Goal: Information Seeking & Learning: Learn about a topic

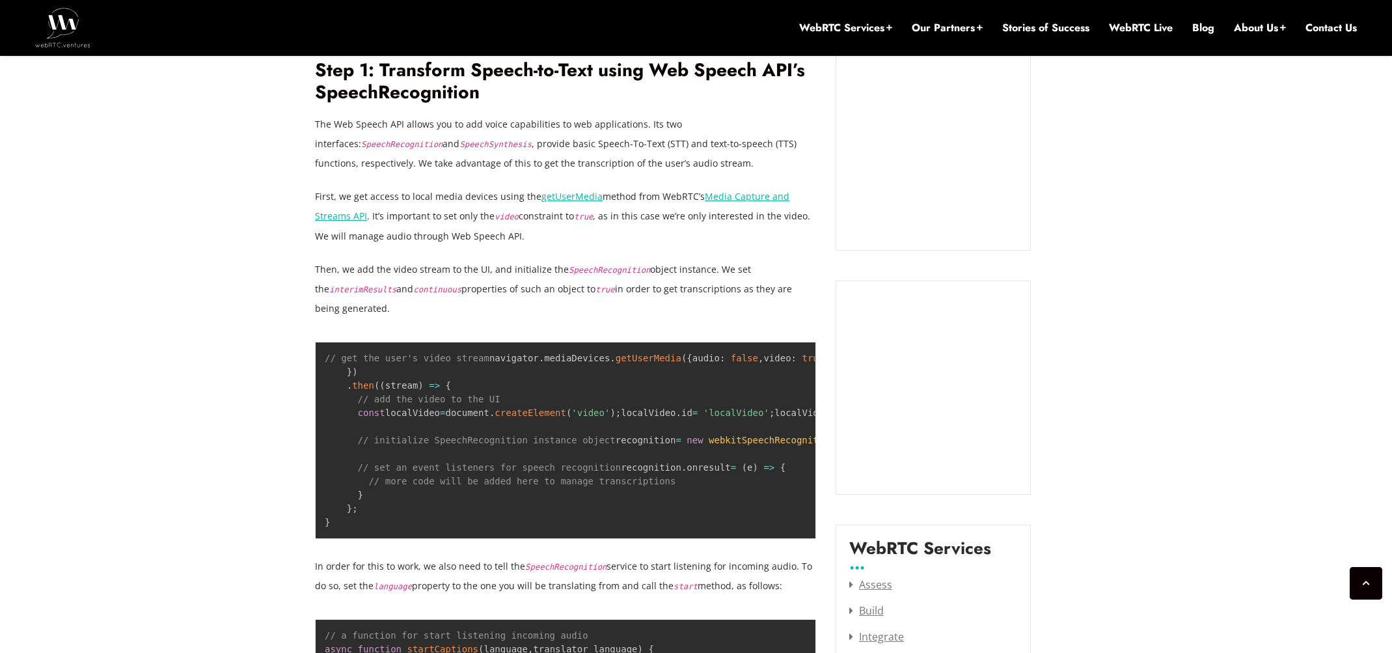
scroll to position [1294, 0]
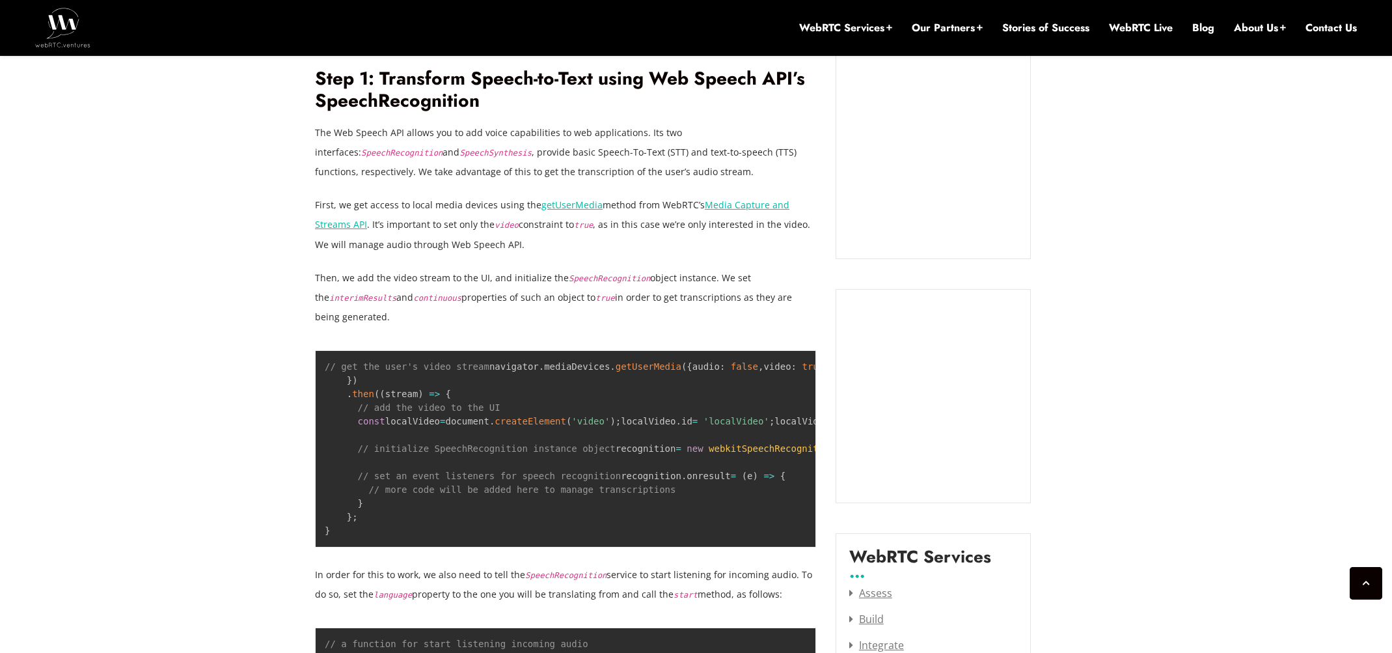
click at [709, 296] on p "Then, we add the video stream to the UI, and initialize the SpeechRecognition o…" at bounding box center [565, 297] width 501 height 59
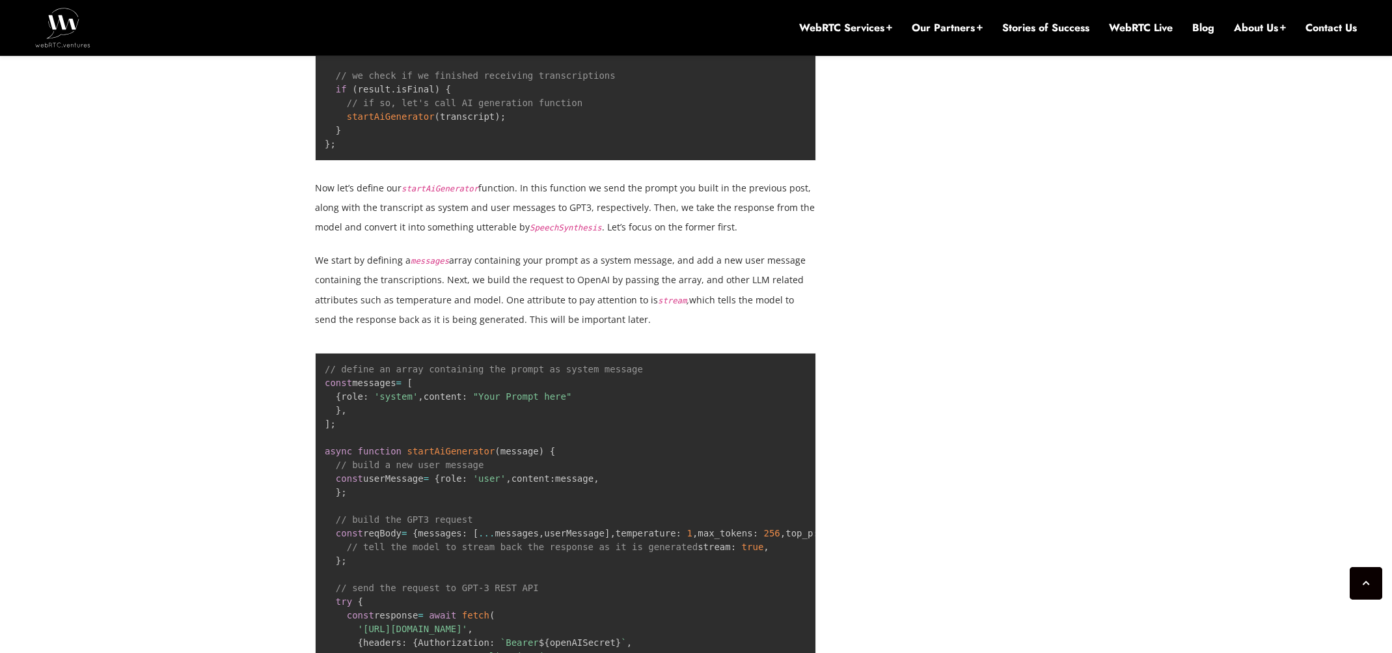
scroll to position [2328, 0]
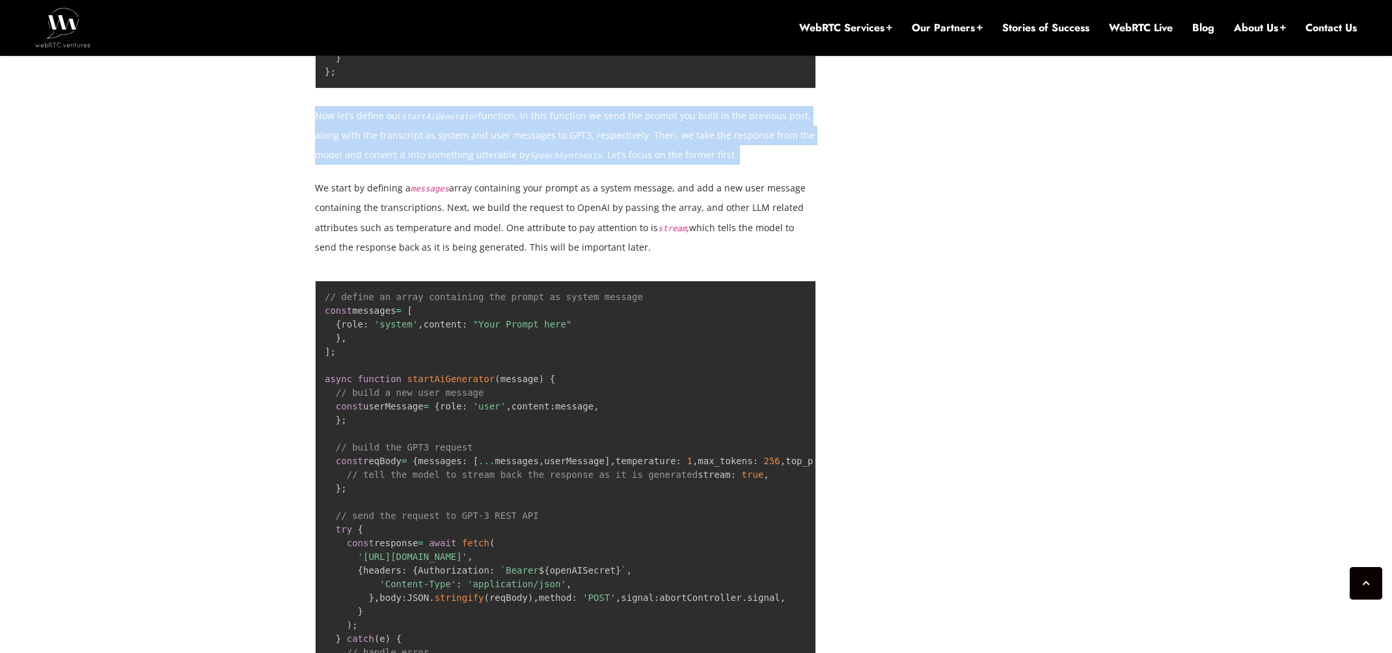
drag, startPoint x: 317, startPoint y: 375, endPoint x: 792, endPoint y: 435, distance: 478.7
click at [792, 435] on div "In the previous posts of our Polybot.ai translator bot (“Polly”) series, we loo…" at bounding box center [565, 644] width 501 height 3963
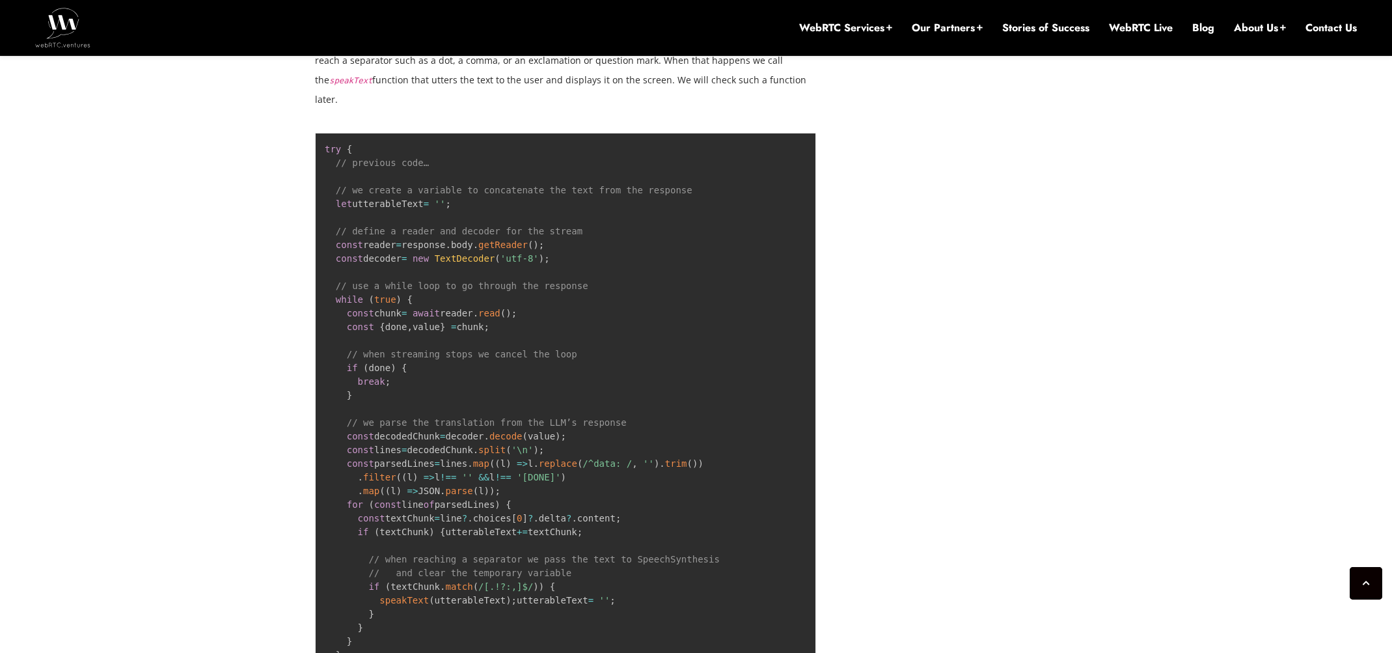
scroll to position [3092, 0]
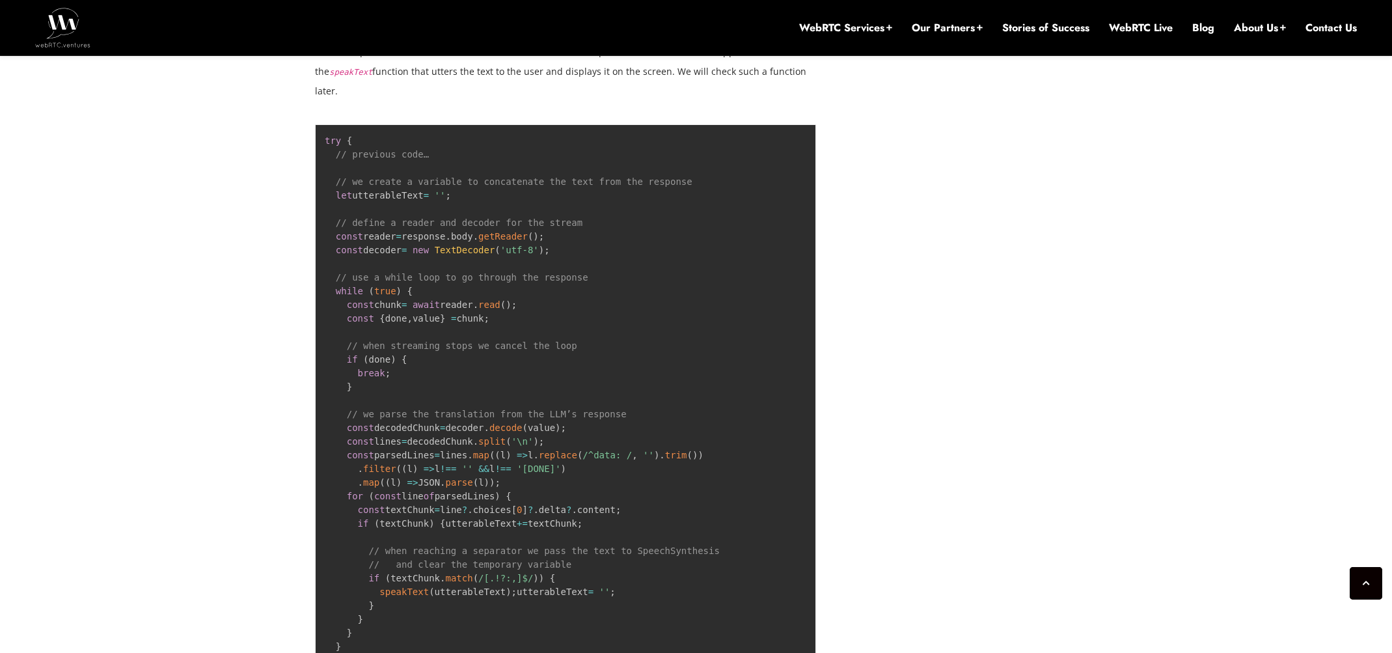
drag, startPoint x: 313, startPoint y: 461, endPoint x: 651, endPoint y: 500, distance: 340.0
click at [651, 500] on div "March 11, 2024 Jen Oppenheimer Comments Off on How to Build a Translator Bot Us…" at bounding box center [696, 38] width 778 height 4983
drag, startPoint x: 665, startPoint y: 496, endPoint x: 811, endPoint y: 569, distance: 163.3
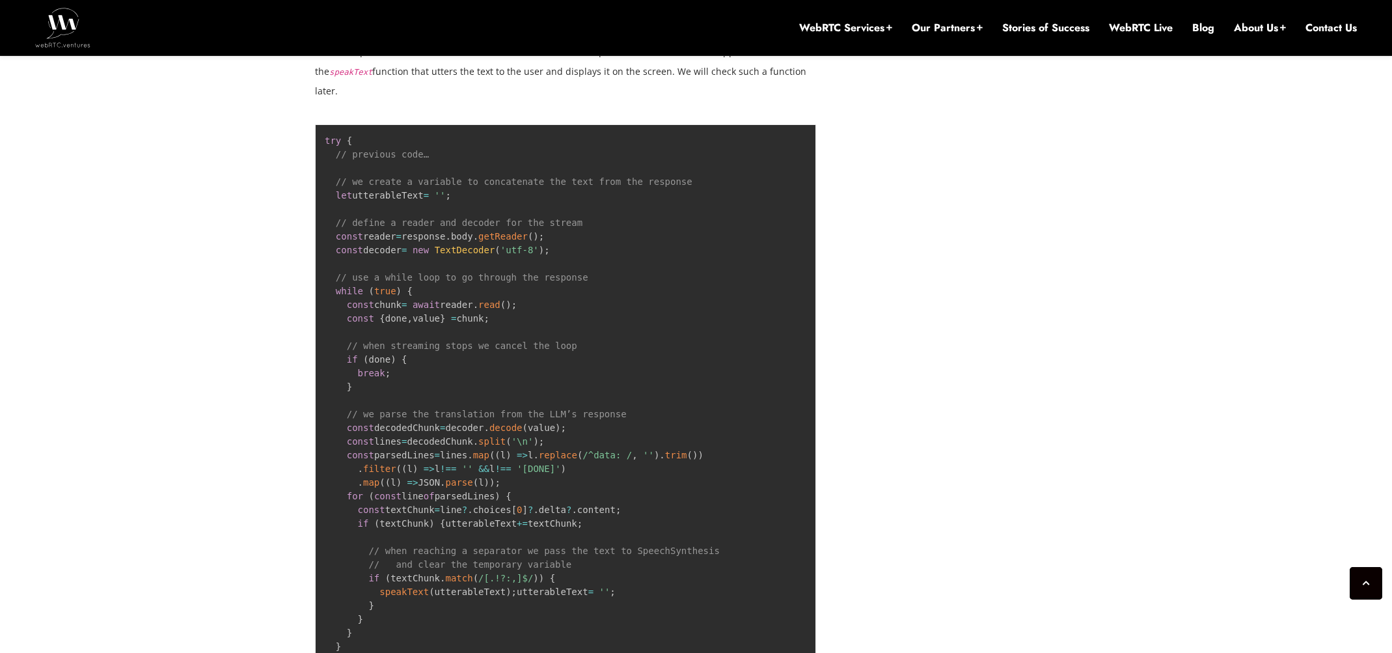
click at [811, 101] on p "Then, we use a while loop to go through the whole text, which is concatenated i…" at bounding box center [565, 62] width 501 height 78
drag, startPoint x: 819, startPoint y: 563, endPoint x: 316, endPoint y: 523, distance: 504.6
click at [316, 523] on div "March 11, 2024 Jen Oppenheimer Comments Off on How to Build a Translator Bot Us…" at bounding box center [575, 38] width 521 height 4983
click at [316, 101] on p "Then, we use a while loop to go through the whole text, which is concatenated i…" at bounding box center [565, 62] width 501 height 78
drag, startPoint x: 314, startPoint y: 522, endPoint x: 502, endPoint y: 531, distance: 188.3
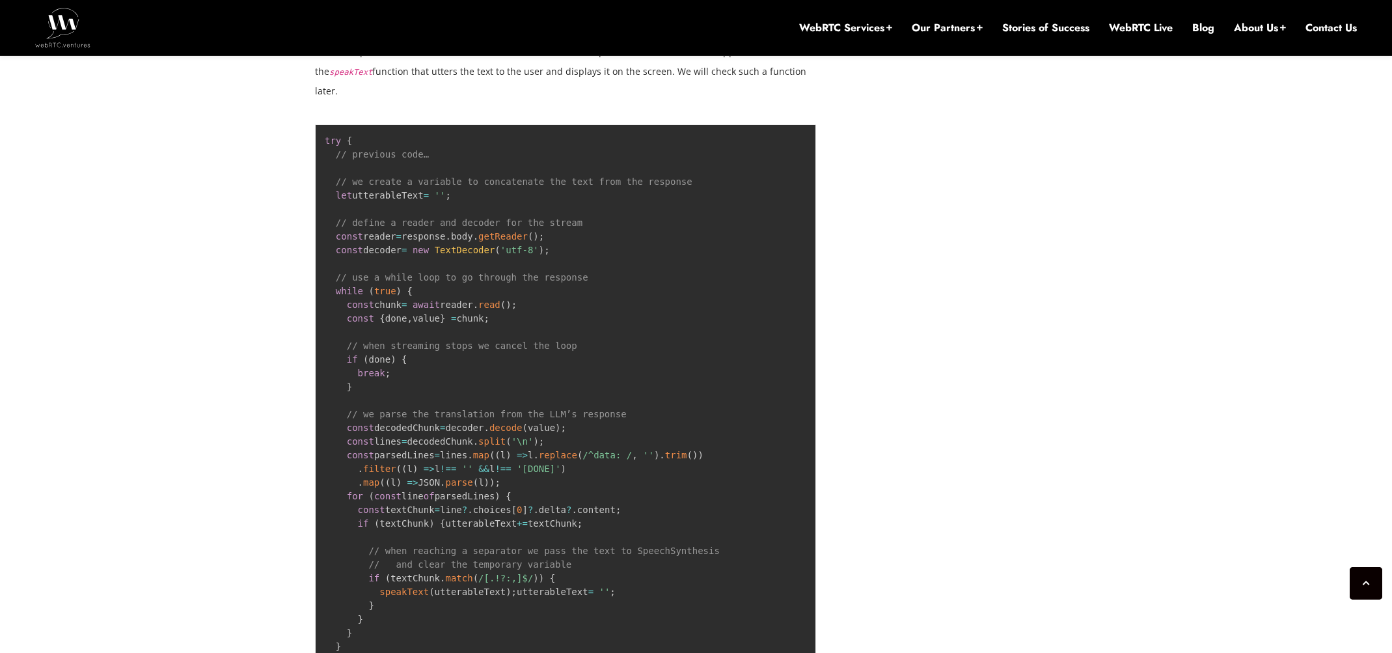
click at [502, 531] on div "March 11, 2024 Jen Oppenheimer Comments Off on How to Build a Translator Bot Us…" at bounding box center [696, 38] width 778 height 4983
click at [502, 101] on p "Then, we use a while loop to go through the whole text, which is concatenated i…" at bounding box center [565, 62] width 501 height 78
drag, startPoint x: 395, startPoint y: 524, endPoint x: 569, endPoint y: 521, distance: 173.8
click at [569, 101] on p "Then, we use a while loop to go through the whole text, which is concatenated i…" at bounding box center [565, 62] width 501 height 78
click at [598, 101] on p "Then, we use a while loop to go through the whole text, which is concatenated i…" at bounding box center [565, 62] width 501 height 78
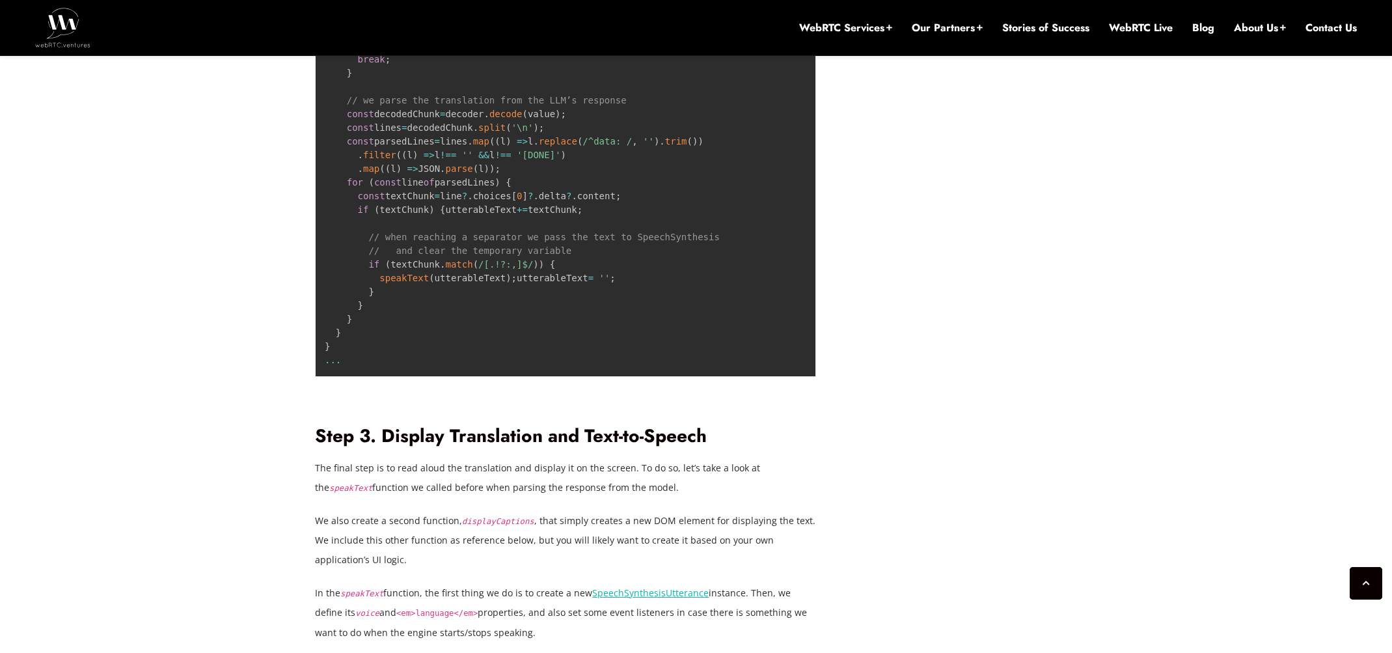
scroll to position [3414, 0]
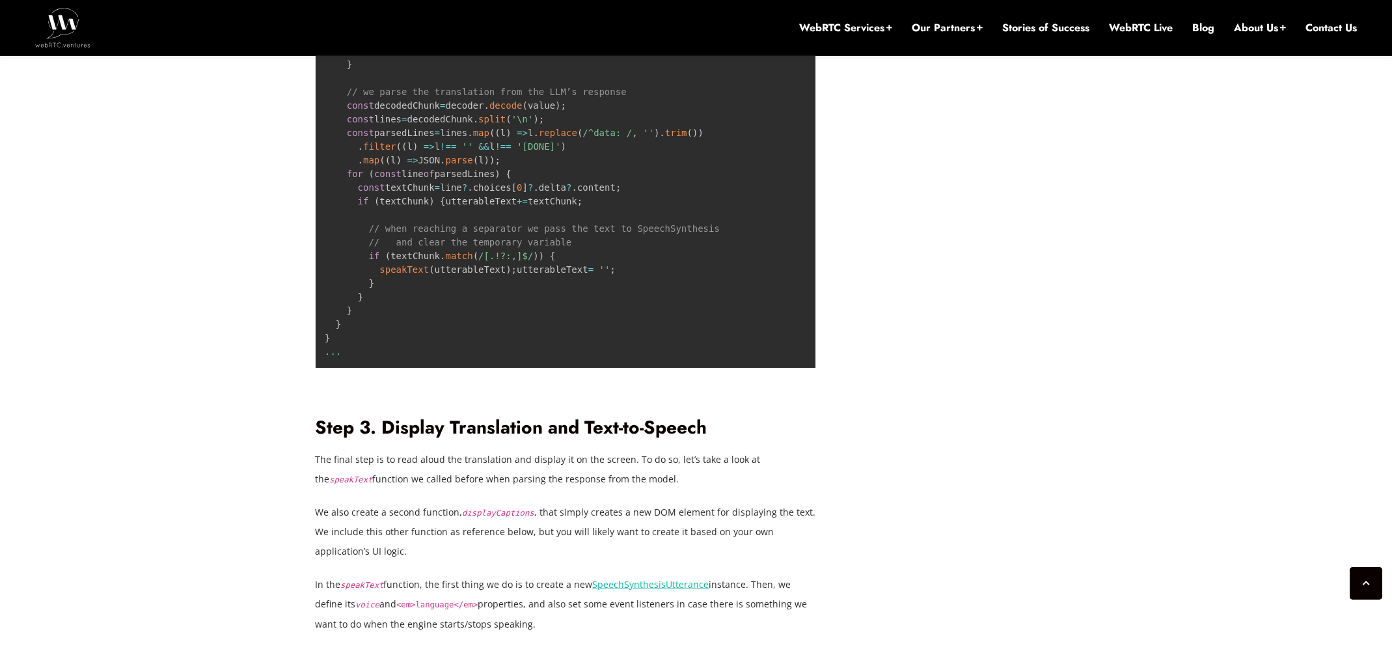
drag, startPoint x: 375, startPoint y: 227, endPoint x: 673, endPoint y: 244, distance: 298.5
drag, startPoint x: 657, startPoint y: 238, endPoint x: 488, endPoint y: 232, distance: 169.3
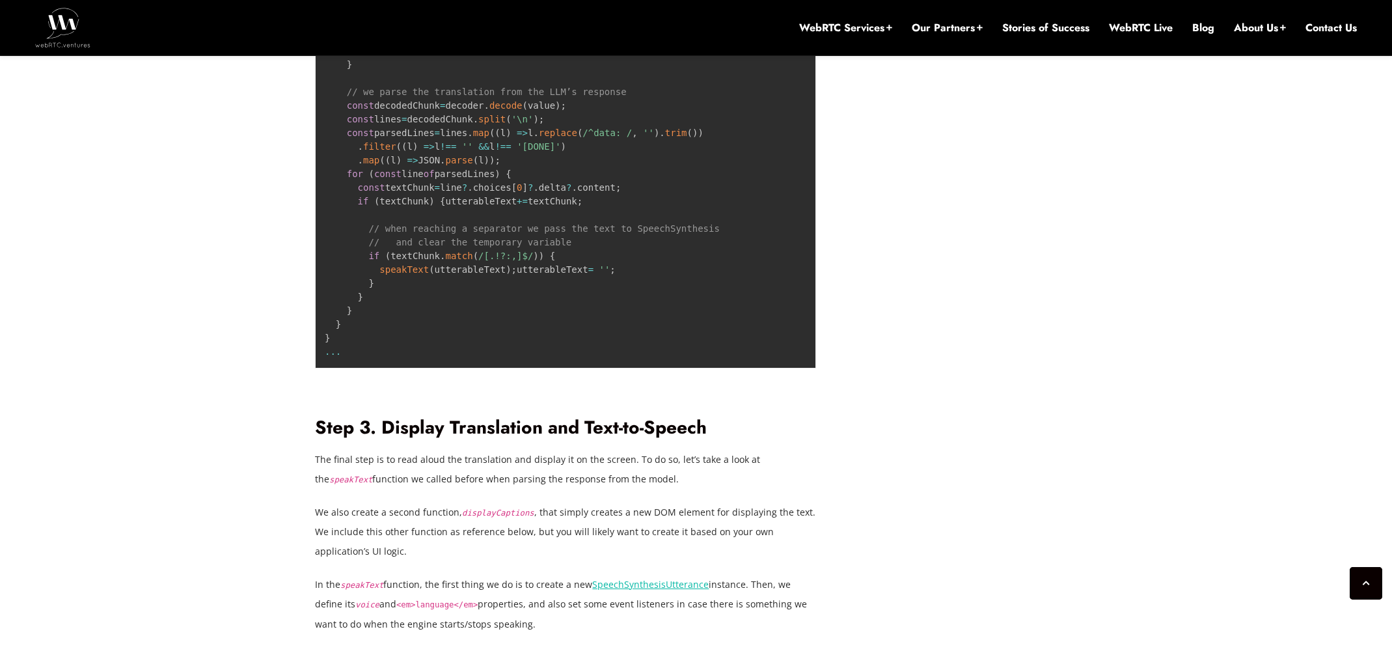
drag, startPoint x: 722, startPoint y: 232, endPoint x: 800, endPoint y: 249, distance: 79.9
drag, startPoint x: 704, startPoint y: 245, endPoint x: 373, endPoint y: 252, distance: 331.3
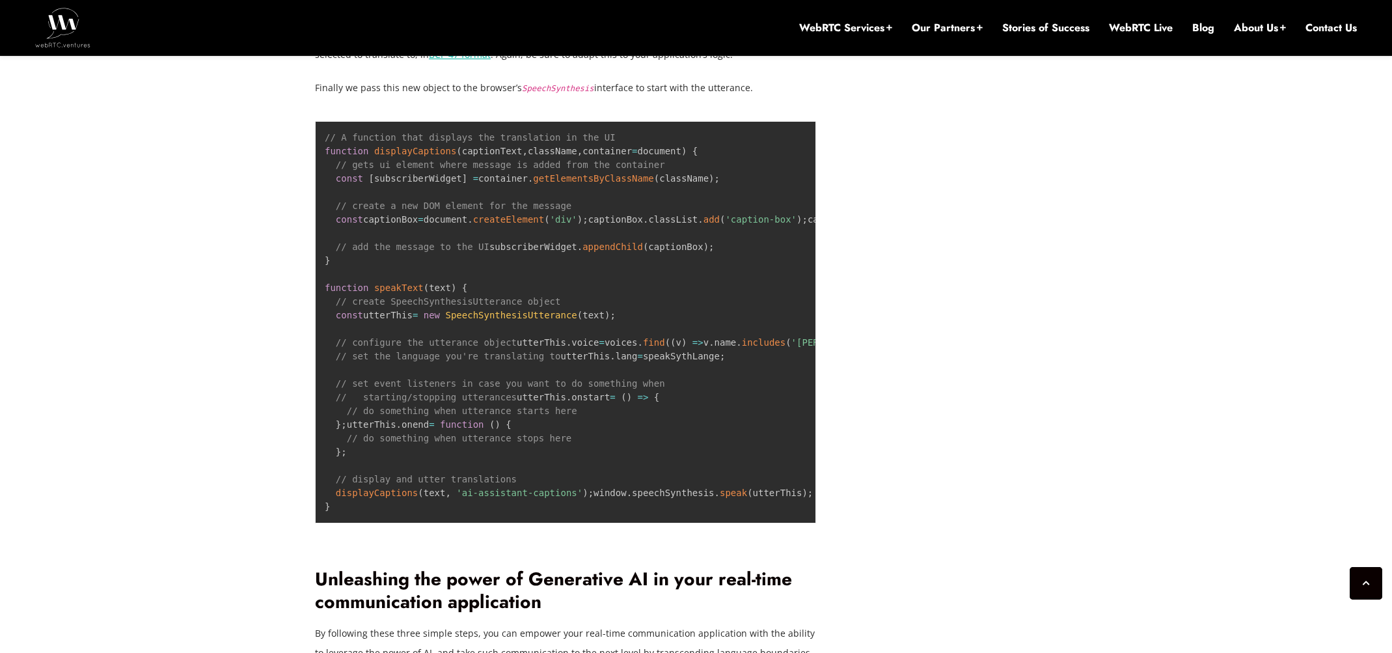
scroll to position [4108, 0]
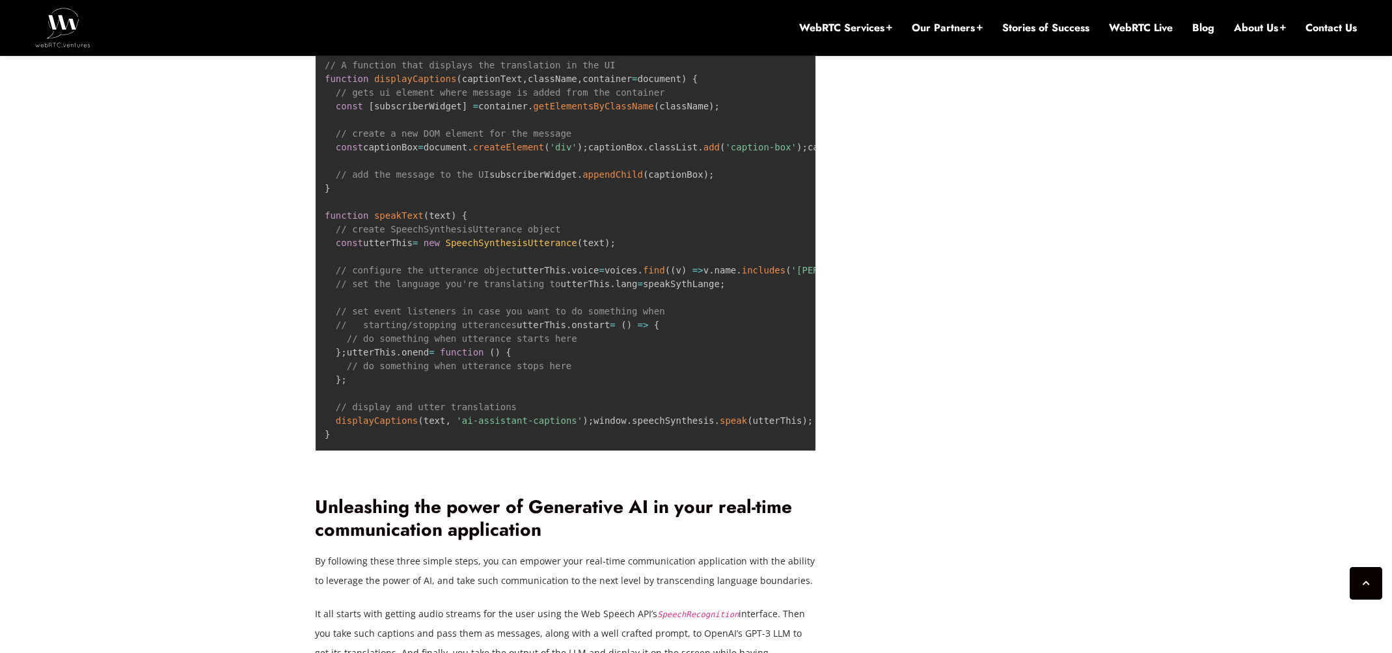
drag, startPoint x: 431, startPoint y: 273, endPoint x: 565, endPoint y: 303, distance: 138.0
drag, startPoint x: 532, startPoint y: 347, endPoint x: 664, endPoint y: 368, distance: 133.7
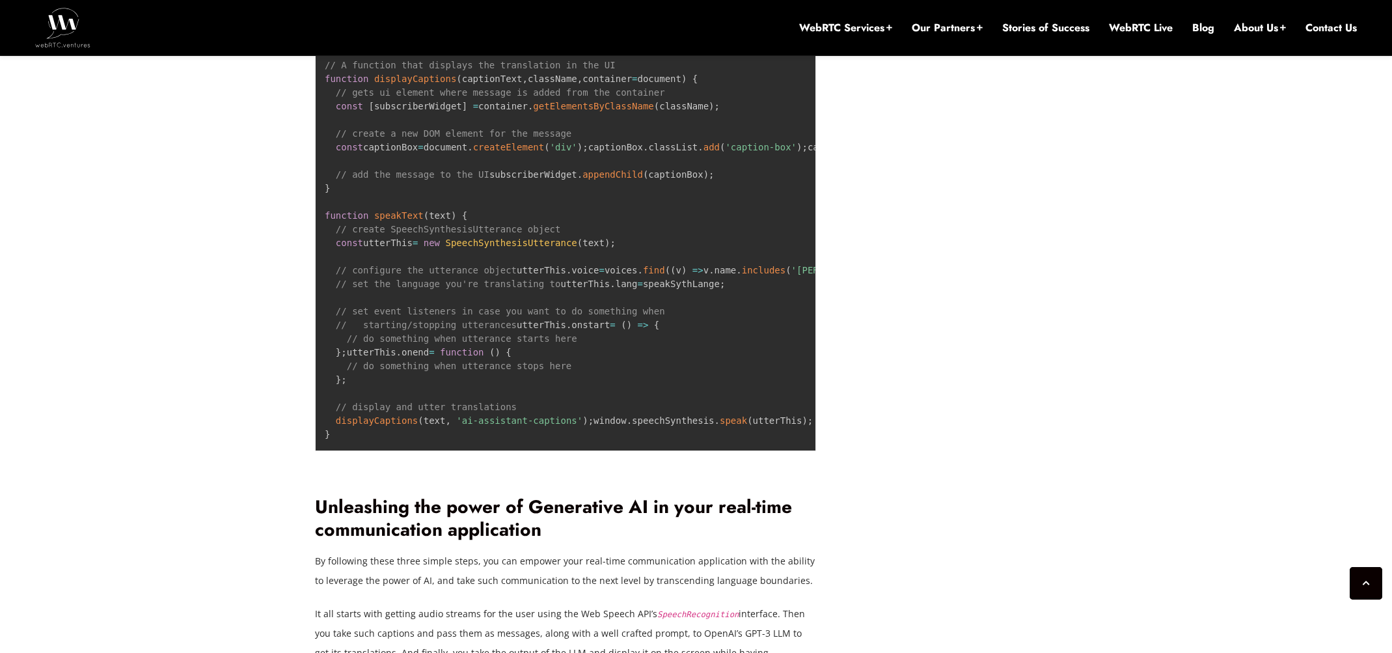
drag, startPoint x: 636, startPoint y: 374, endPoint x: 664, endPoint y: 470, distance: 100.7
drag, startPoint x: 662, startPoint y: 463, endPoint x: 655, endPoint y: 463, distance: 7.2
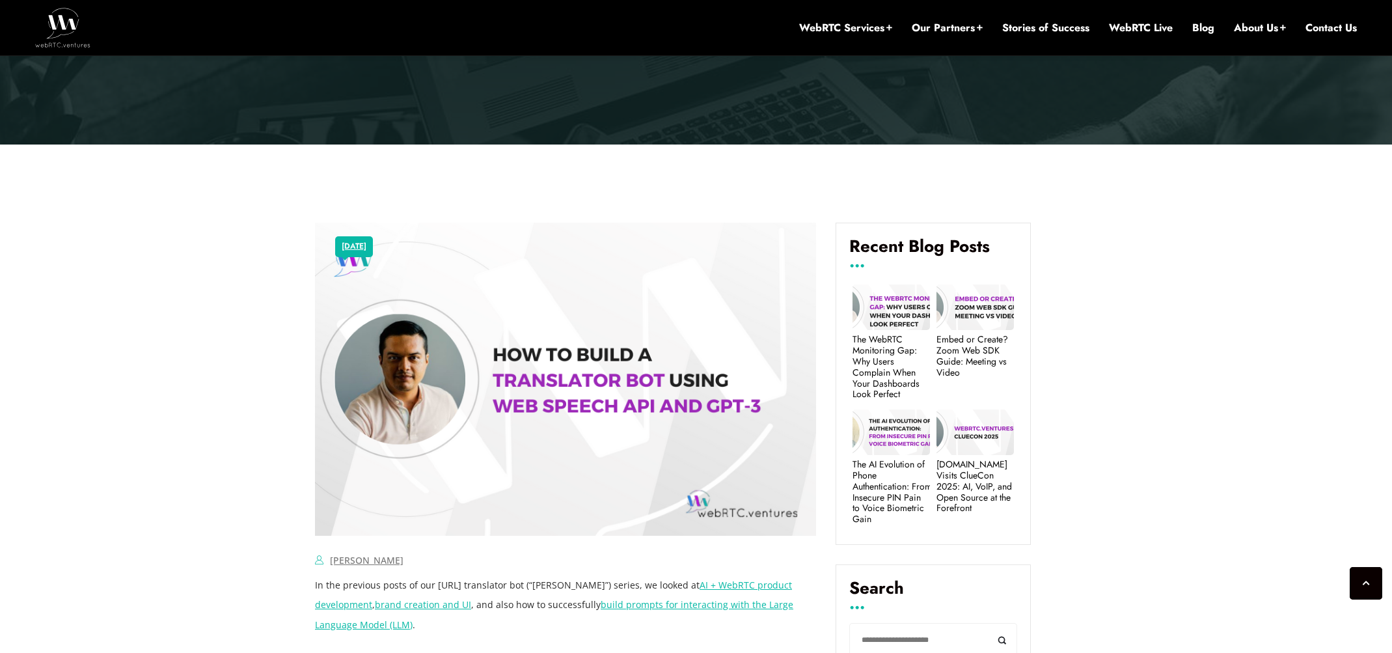
scroll to position [344, 0]
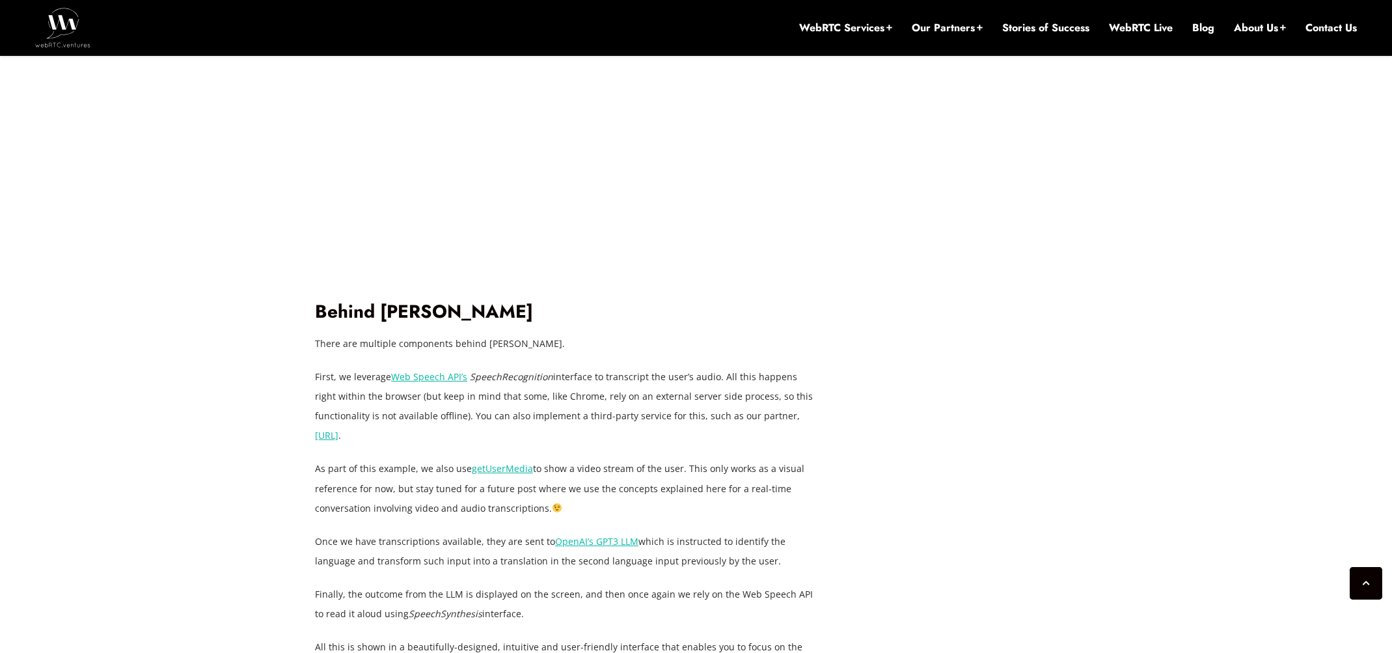
scroll to position [1990, 0]
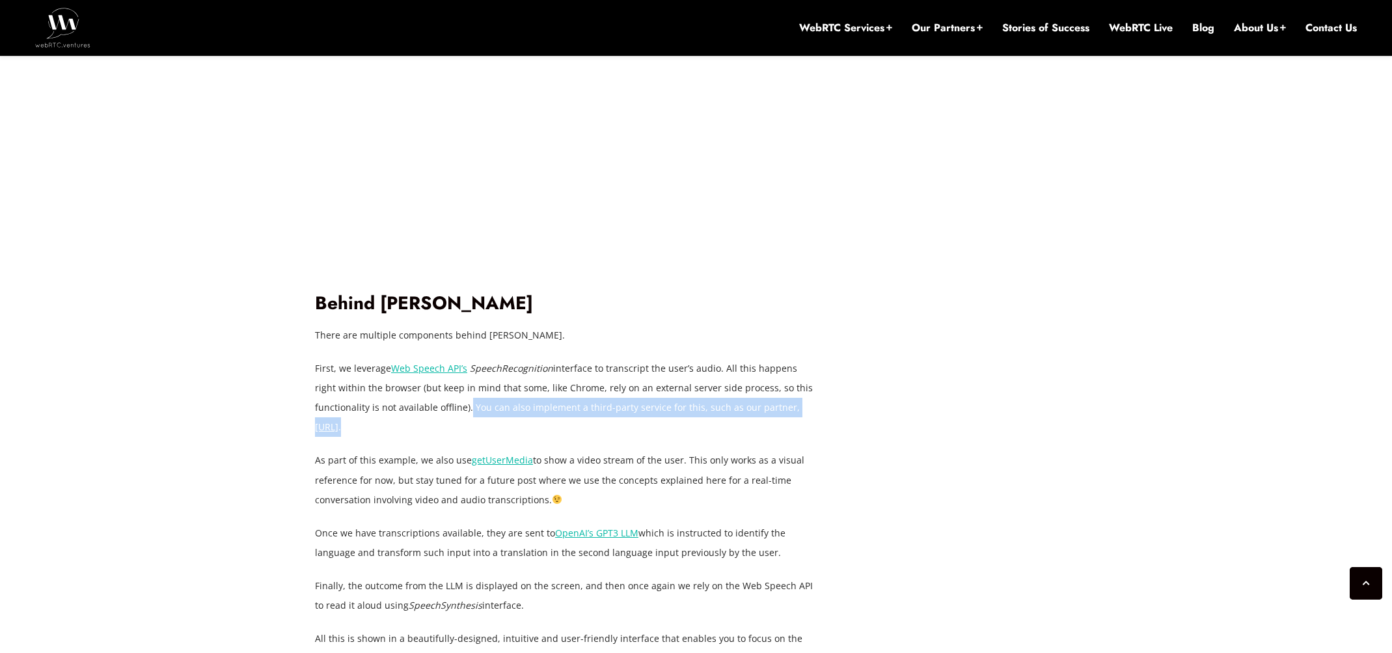
drag, startPoint x: 464, startPoint y: 364, endPoint x: 588, endPoint y: 391, distance: 126.5
click at [588, 391] on p "First, we leverage Web Speech API’s SpeechRecognition interface to transcript t…" at bounding box center [565, 398] width 501 height 78
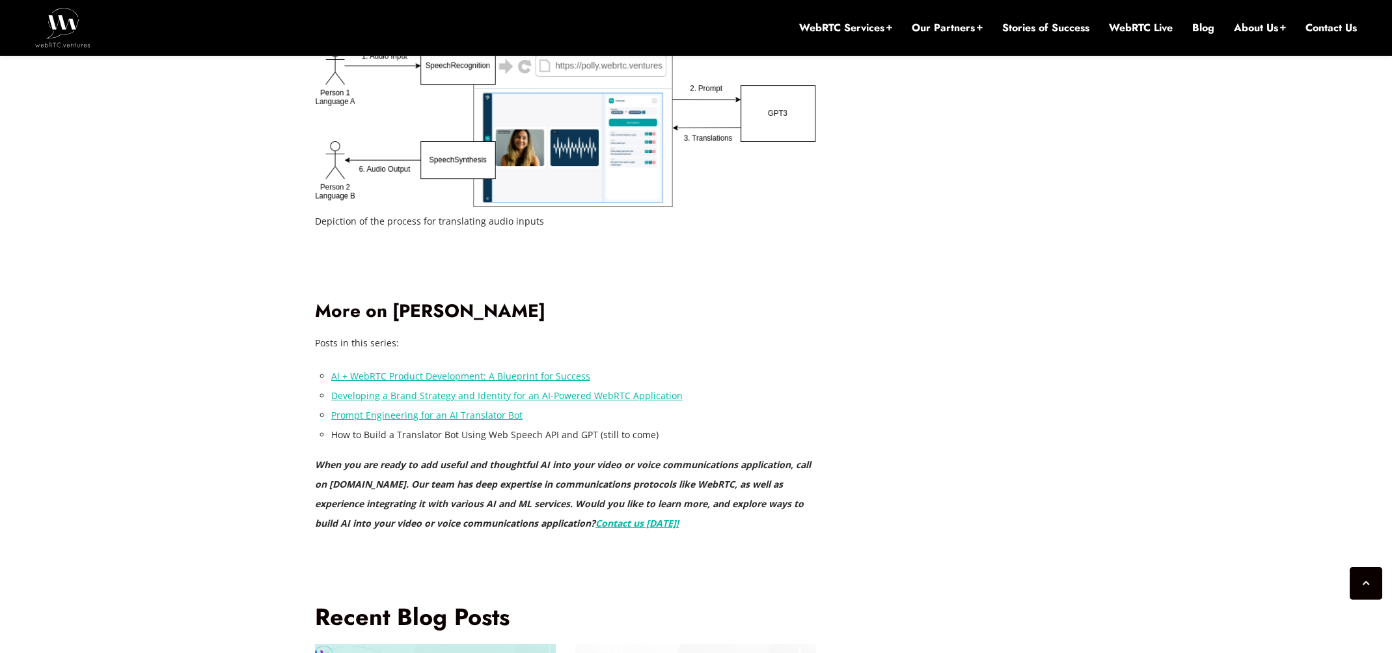
scroll to position [2897, 0]
